Goal: Contribute content

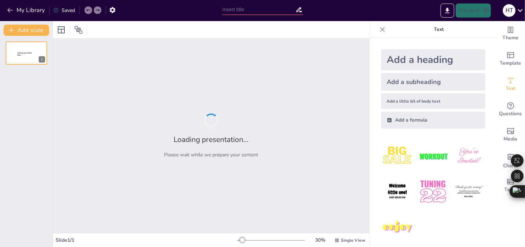
type input "Khám Phá Phương Tiện Giao Tiếp: [PERSON_NAME] và [PERSON_NAME]"
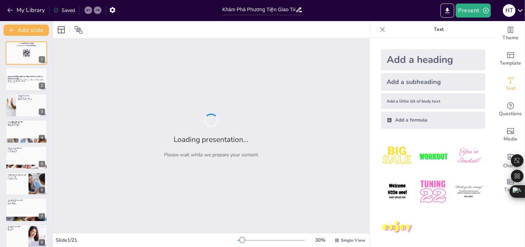
checkbox input "true"
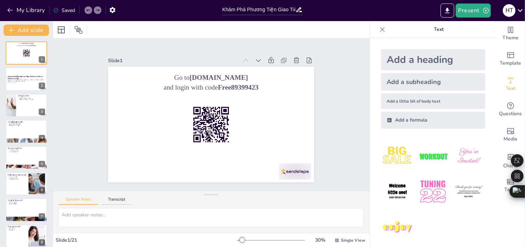
checkbox input "true"
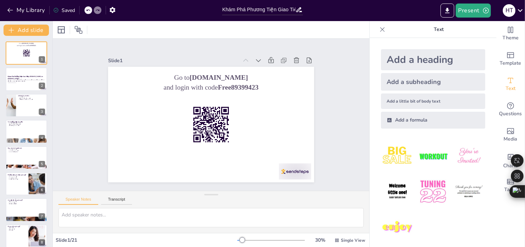
checkbox input "true"
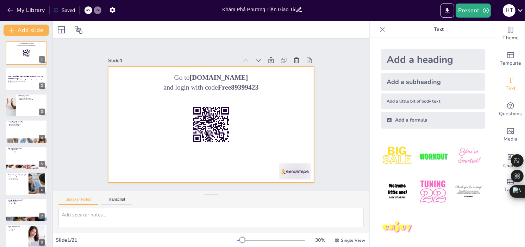
checkbox input "true"
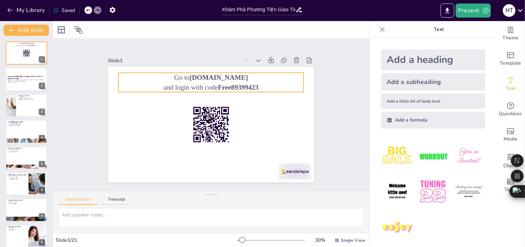
checkbox input "true"
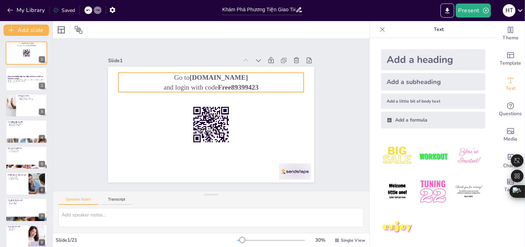
checkbox input "true"
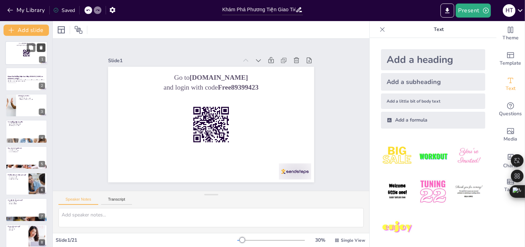
checkbox input "true"
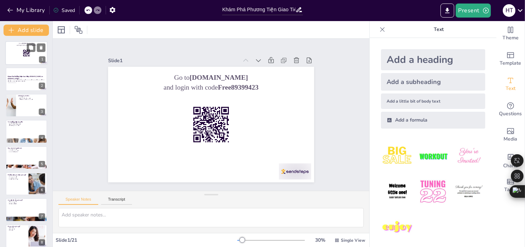
checkbox input "true"
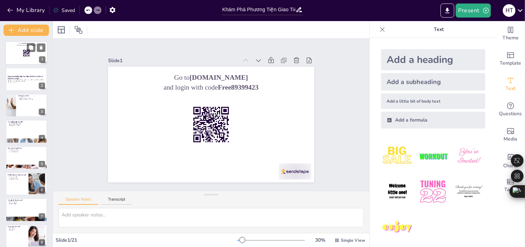
checkbox input "true"
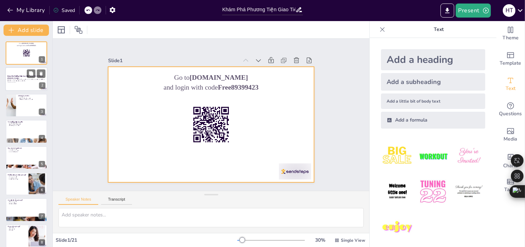
checkbox input "true"
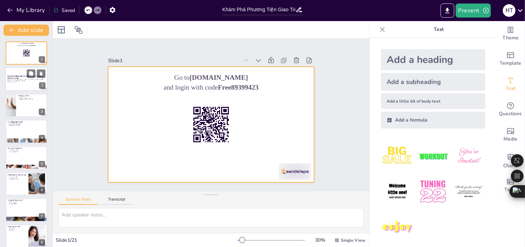
checkbox input "true"
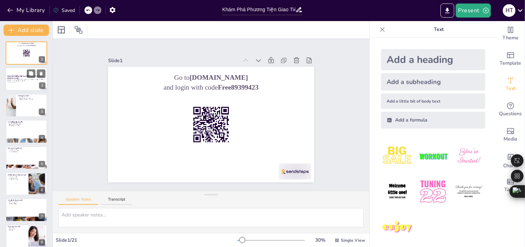
checkbox input "true"
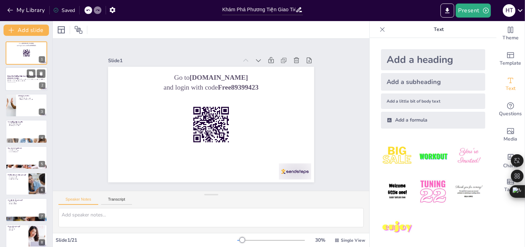
click at [10, 76] on strong "Khám Phá Phương Tiện Giao Tiếp: [PERSON_NAME] và [PERSON_NAME]" at bounding box center [25, 78] width 36 height 4
checkbox input "true"
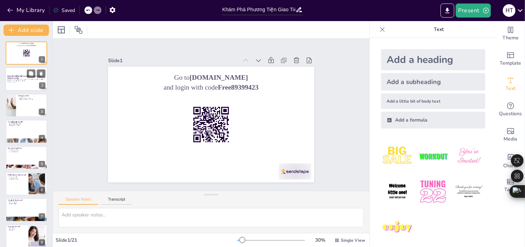
checkbox input "true"
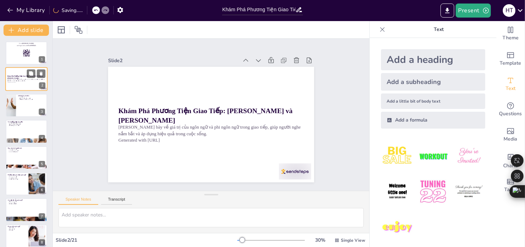
checkbox input "true"
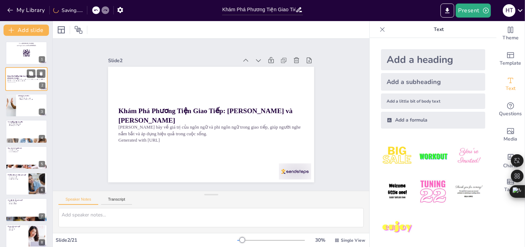
checkbox input "true"
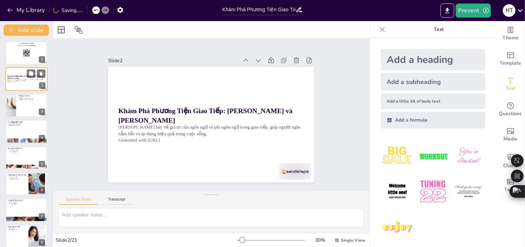
checkbox input "true"
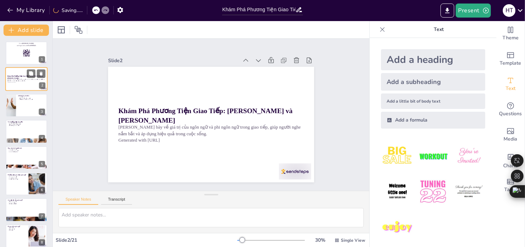
checkbox input "true"
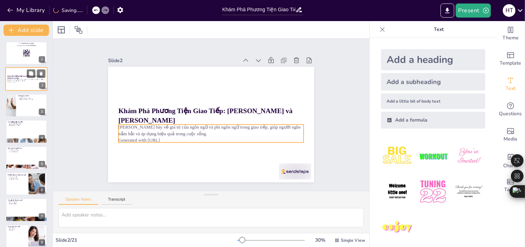
checkbox input "true"
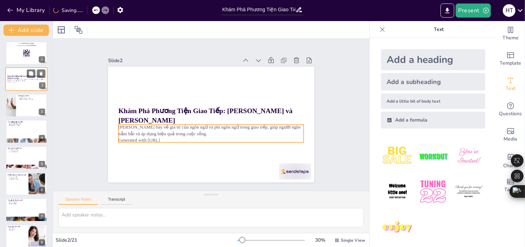
checkbox input "true"
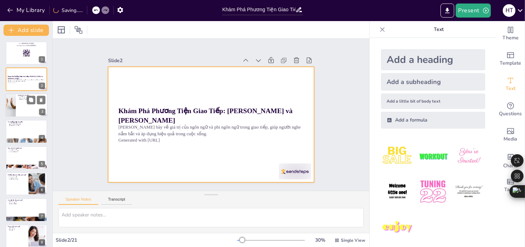
checkbox input "true"
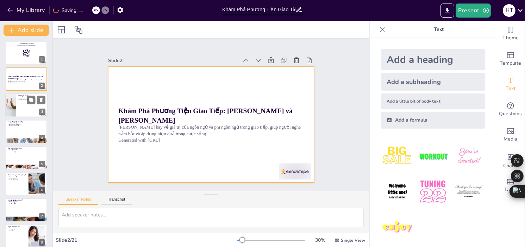
checkbox input "true"
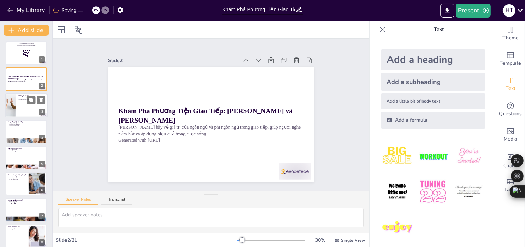
click at [18, 107] on div at bounding box center [26, 106] width 42 height 24
type textarea "Khái niệm giao tiếp rất quan trọng vì nó tạo nền tảng cho mọi tương tác trong c…"
checkbox input "true"
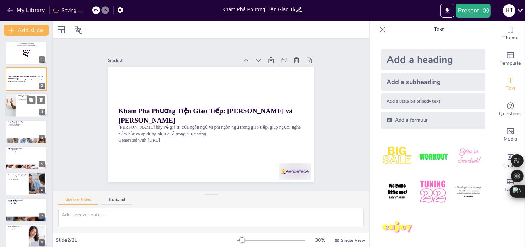
checkbox input "true"
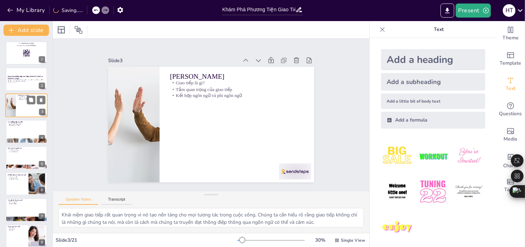
checkbox input "true"
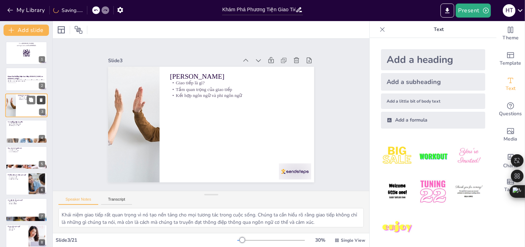
checkbox input "true"
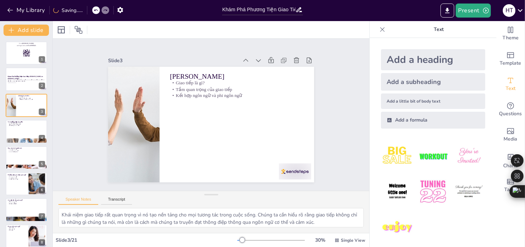
checkbox input "true"
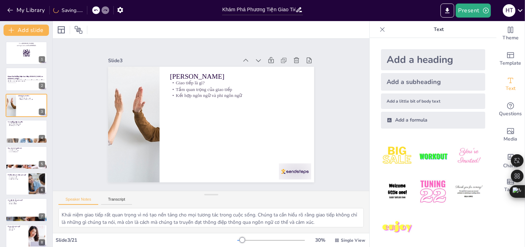
checkbox input "true"
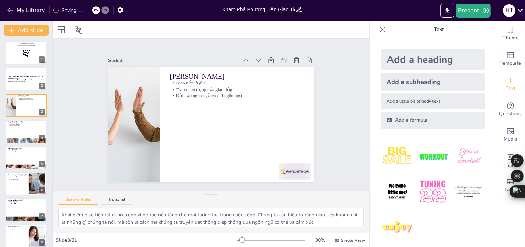
checkbox input "true"
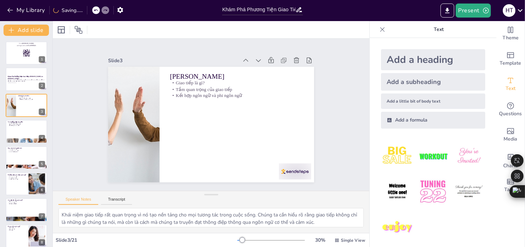
checkbox input "true"
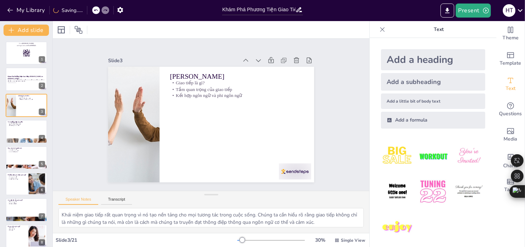
checkbox input "true"
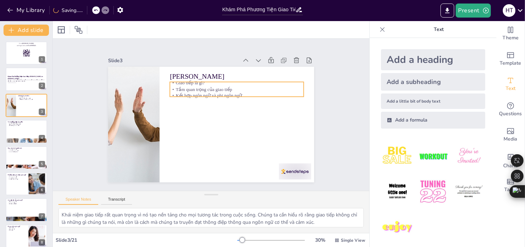
checkbox input "true"
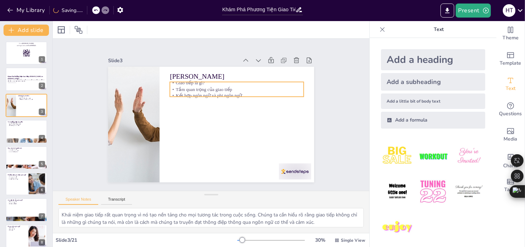
checkbox input "true"
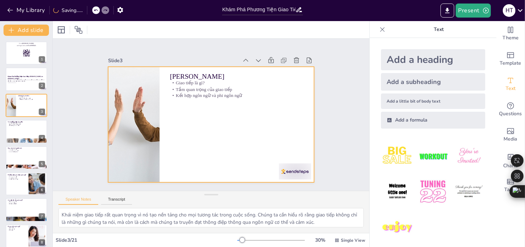
type textarea "Việc phân loại giao tiếp thành ngôn ngữ và phi ngôn ngữ giúp chúng ta dễ dàng n…"
checkbox input "true"
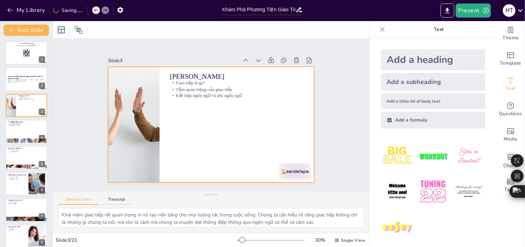
checkbox input "true"
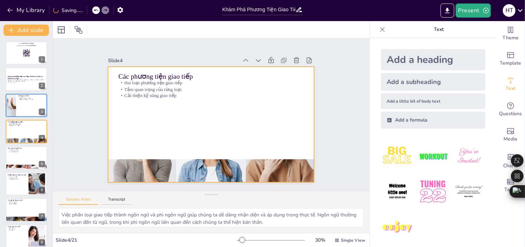
type textarea "Ngôn ngữ có giá trị lớn trong việc truyền tải thông tin và ý tưởng. Việc hiểu r…"
checkbox input "true"
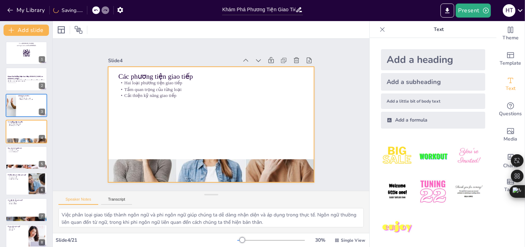
checkbox input "true"
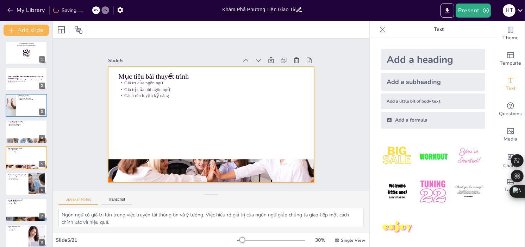
checkbox input "true"
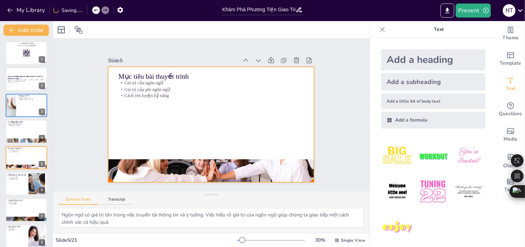
checkbox input "true"
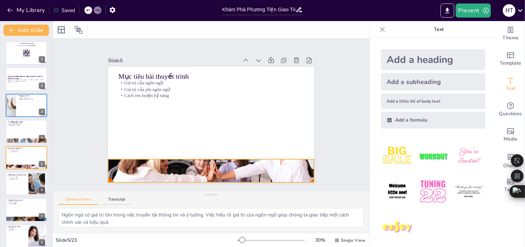
checkbox input "true"
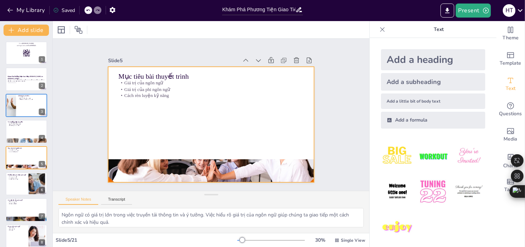
type textarea "Ngôn ngữ được định nghĩa là công cụ giúp chúng ta truyền tải thông tin và cảm x…"
checkbox input "true"
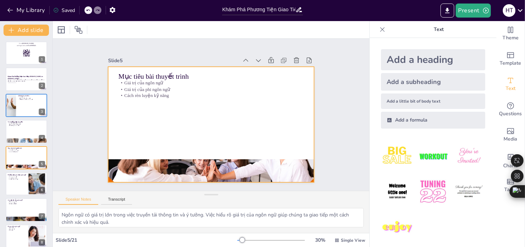
checkbox input "true"
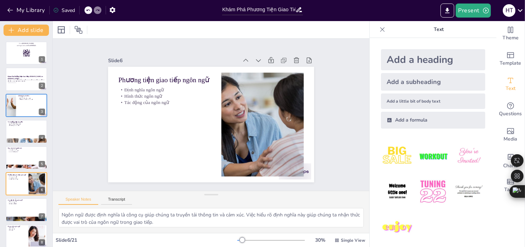
checkbox input "true"
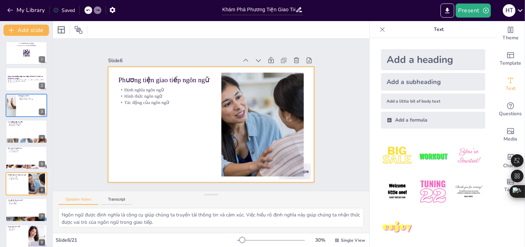
checkbox input "true"
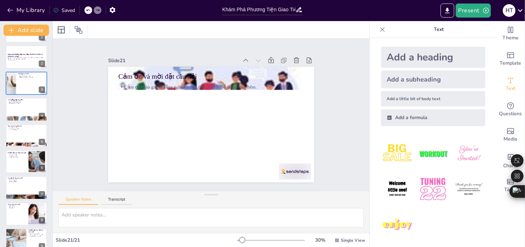
scroll to position [35, 0]
